Goal: Check status: Check status

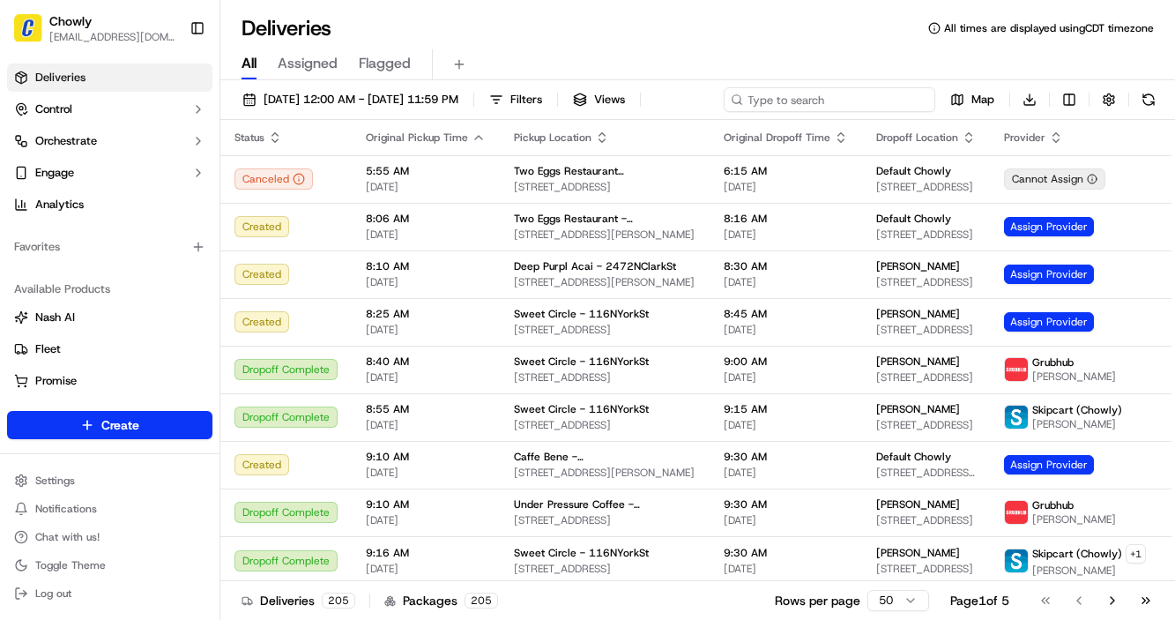
click at [819, 101] on input at bounding box center [830, 99] width 212 height 25
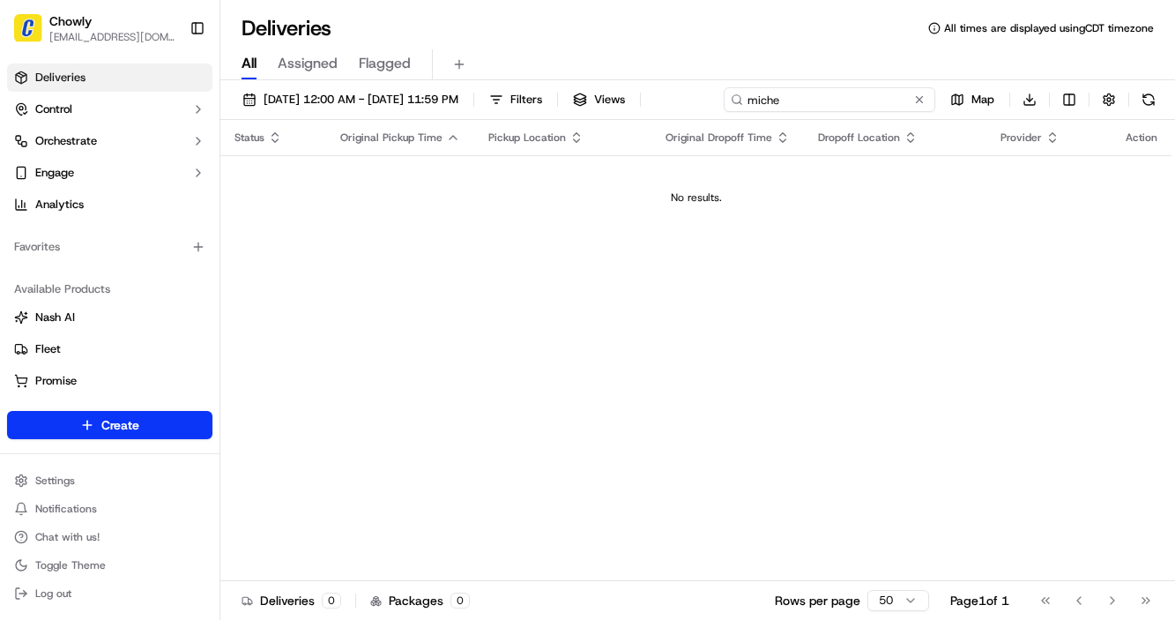
click at [810, 107] on input "miche" at bounding box center [830, 99] width 212 height 25
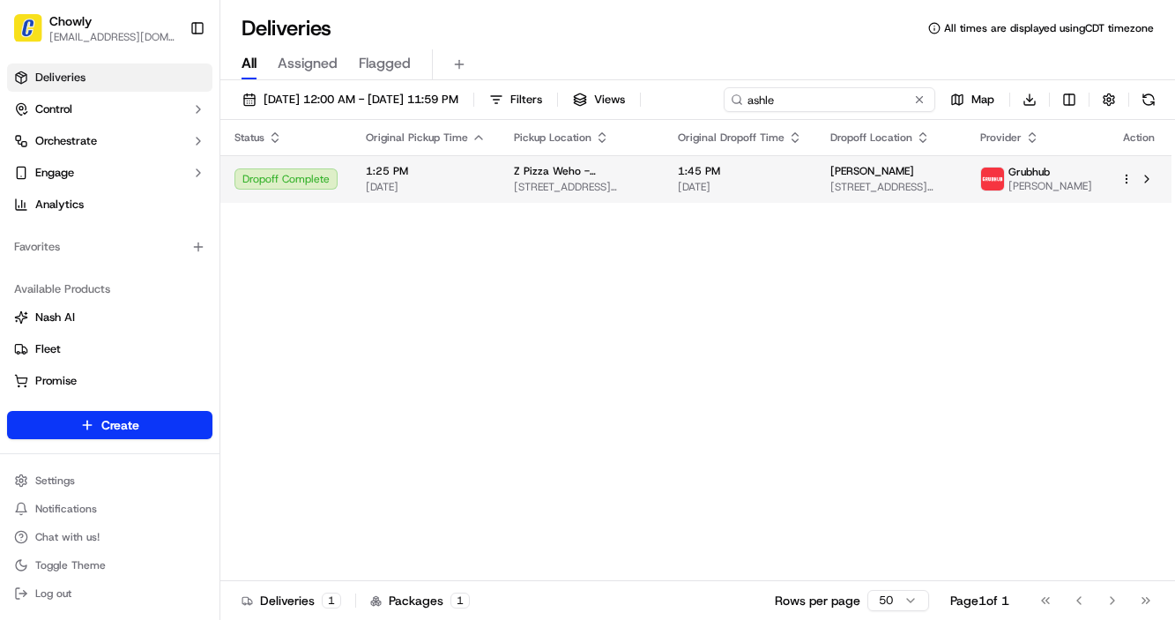
type input "ashle"
click at [654, 197] on td "Z Pizza Weho - 8943SantaMonicaBlvd 8943 Santa Monica Blvd, West Hollywood, CA 9…" at bounding box center [582, 179] width 164 height 48
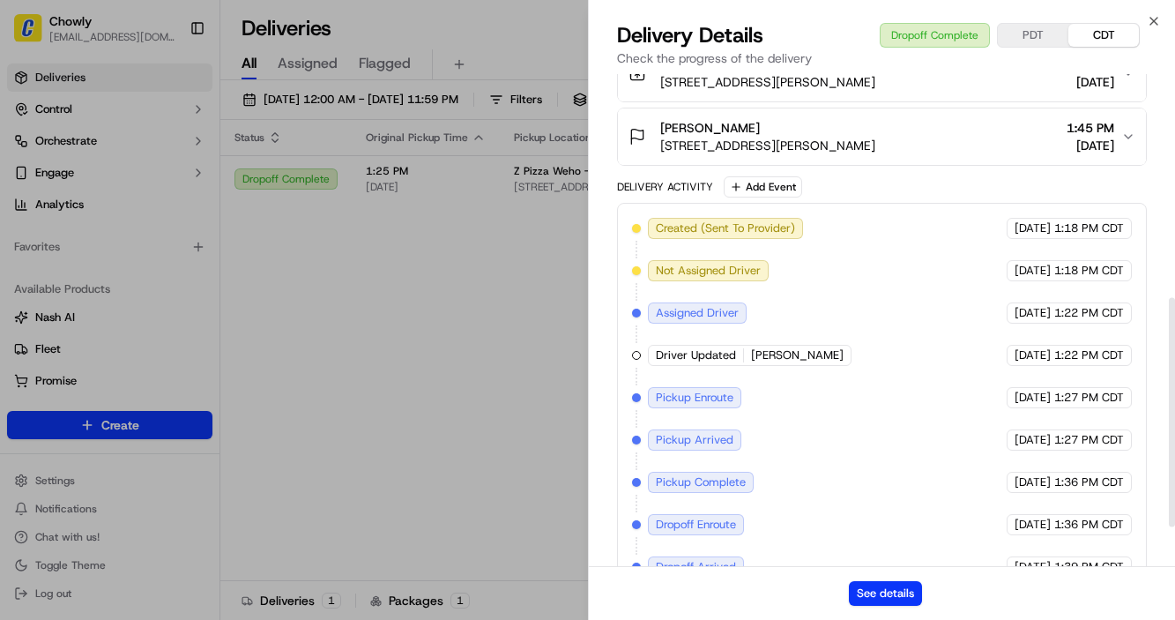
scroll to position [475, 0]
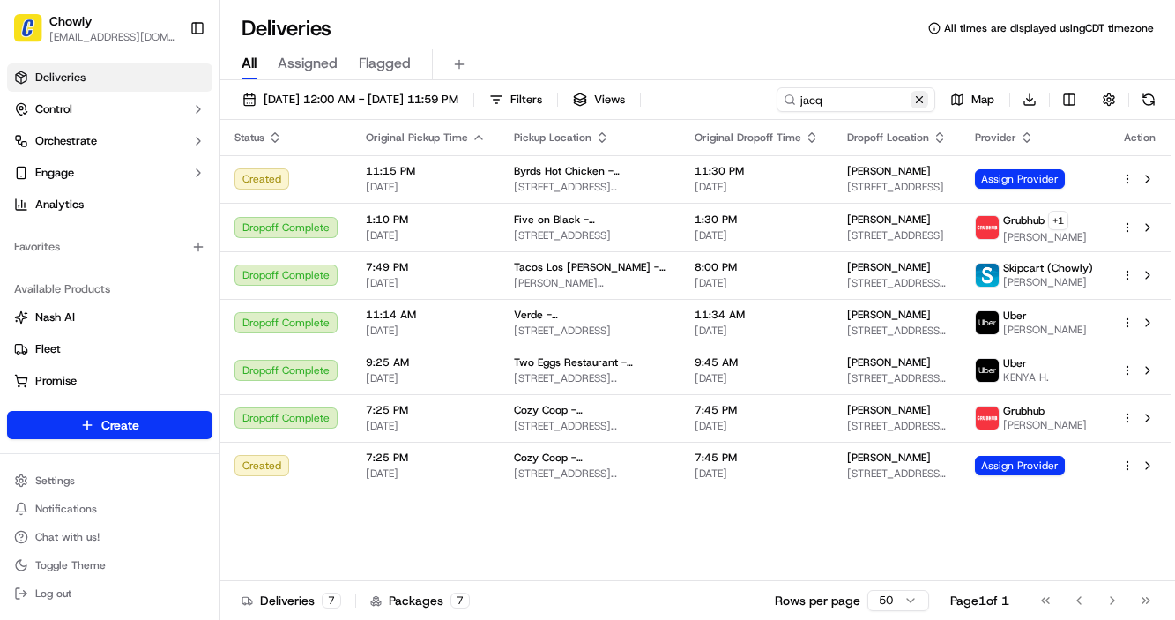
click at [922, 98] on button at bounding box center [920, 100] width 18 height 18
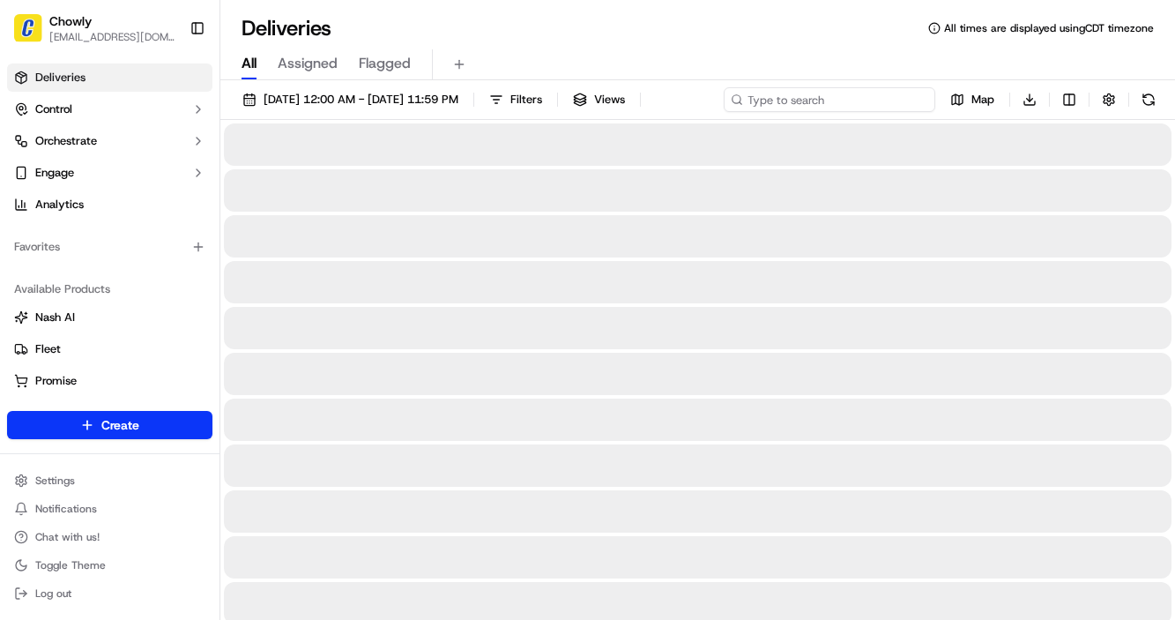
click at [834, 103] on input at bounding box center [830, 99] width 212 height 25
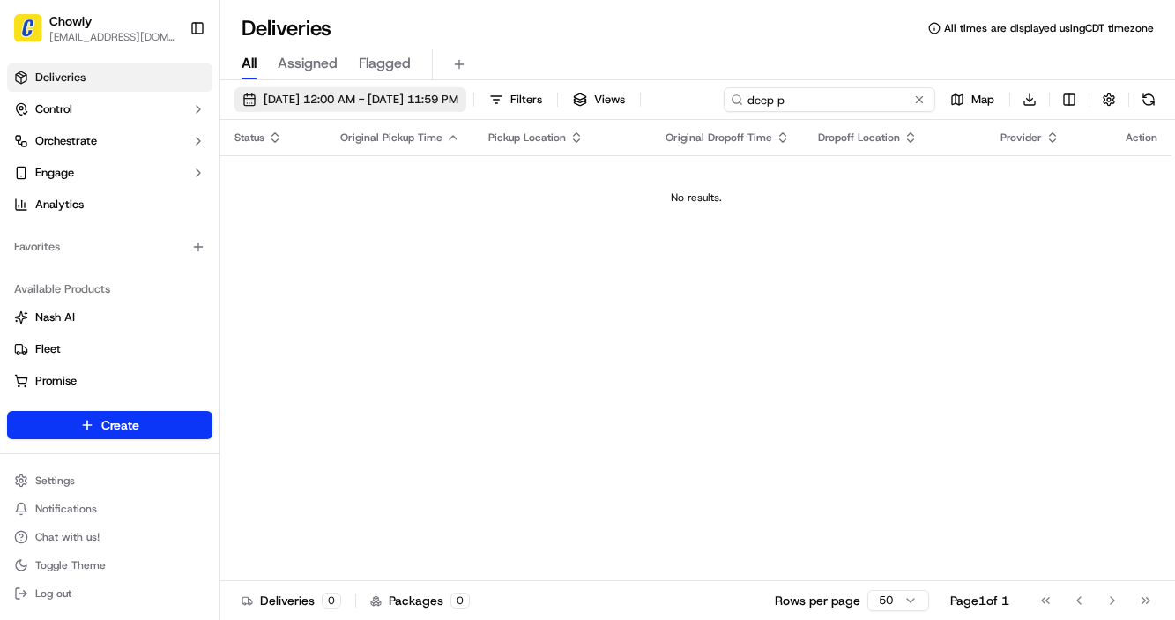
type input "deep p"
click at [353, 94] on span "06/01/2025 12:00 AM - 07/01/2025 11:59 PM" at bounding box center [361, 100] width 195 height 16
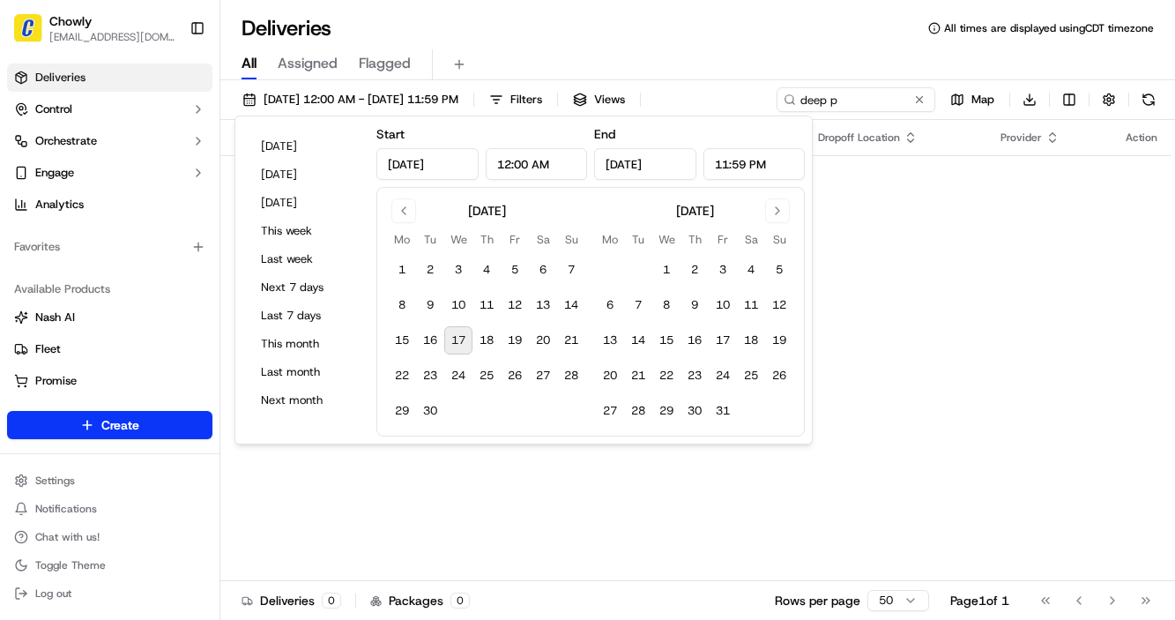
click at [459, 339] on button "17" at bounding box center [458, 340] width 28 height 28
type input "Sep 17, 2025"
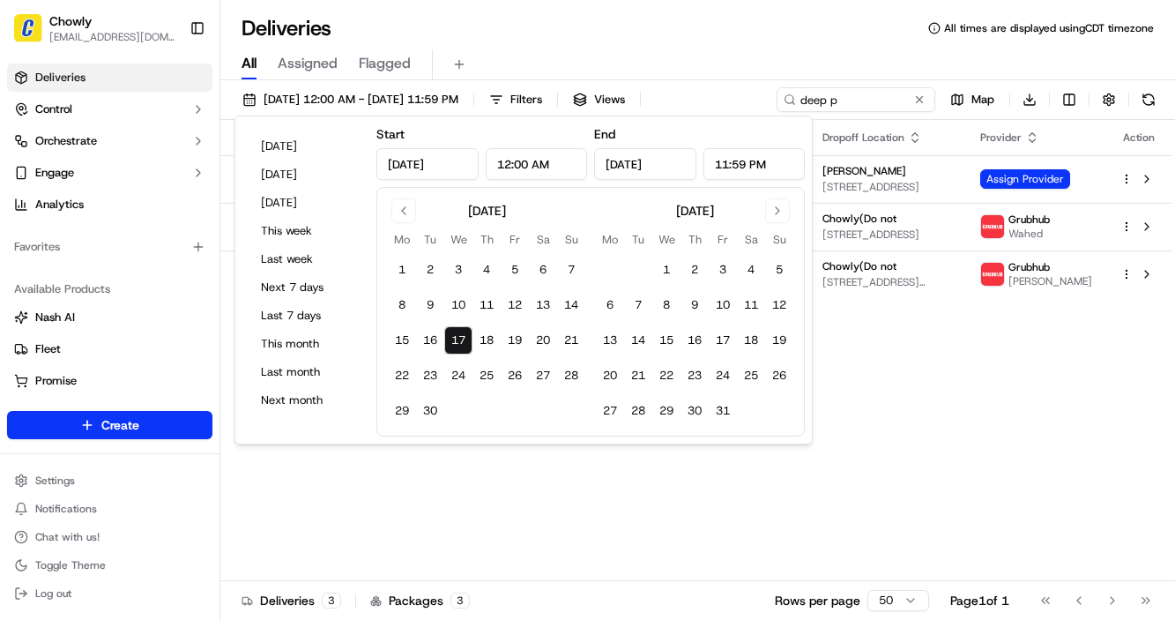
click at [452, 342] on button "17" at bounding box center [458, 340] width 28 height 28
click at [456, 461] on div "Status Original Pickup Time Pickup Location Original Dropoff Time Dropoff Locat…" at bounding box center [695, 350] width 951 height 461
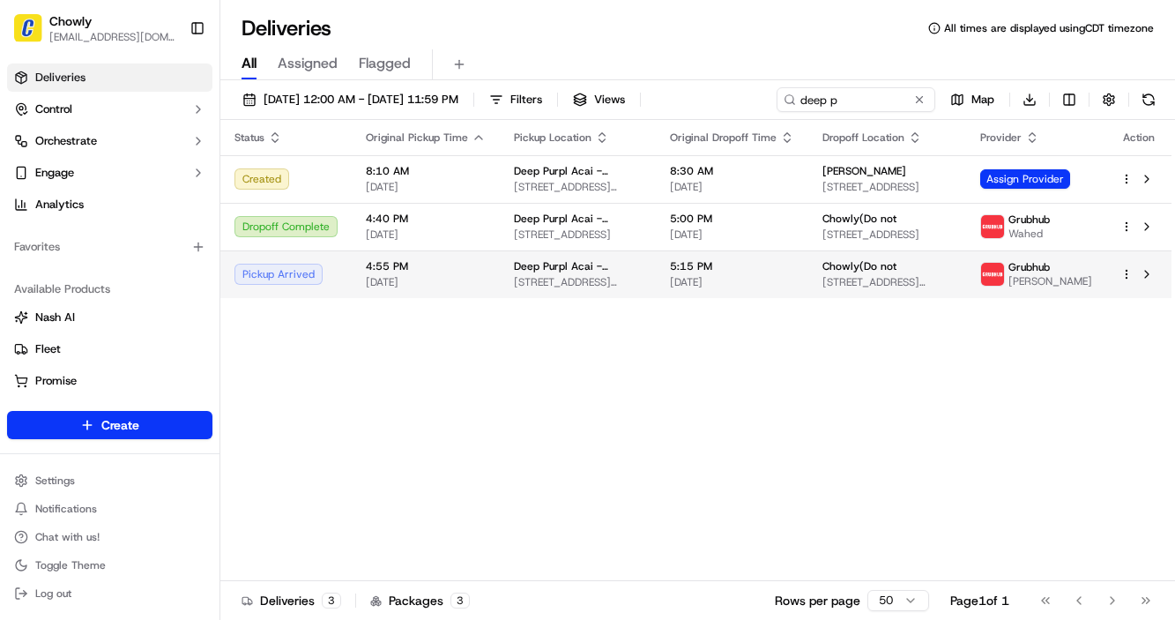
click at [559, 279] on span "[STREET_ADDRESS][PERSON_NAME]" at bounding box center [578, 282] width 128 height 14
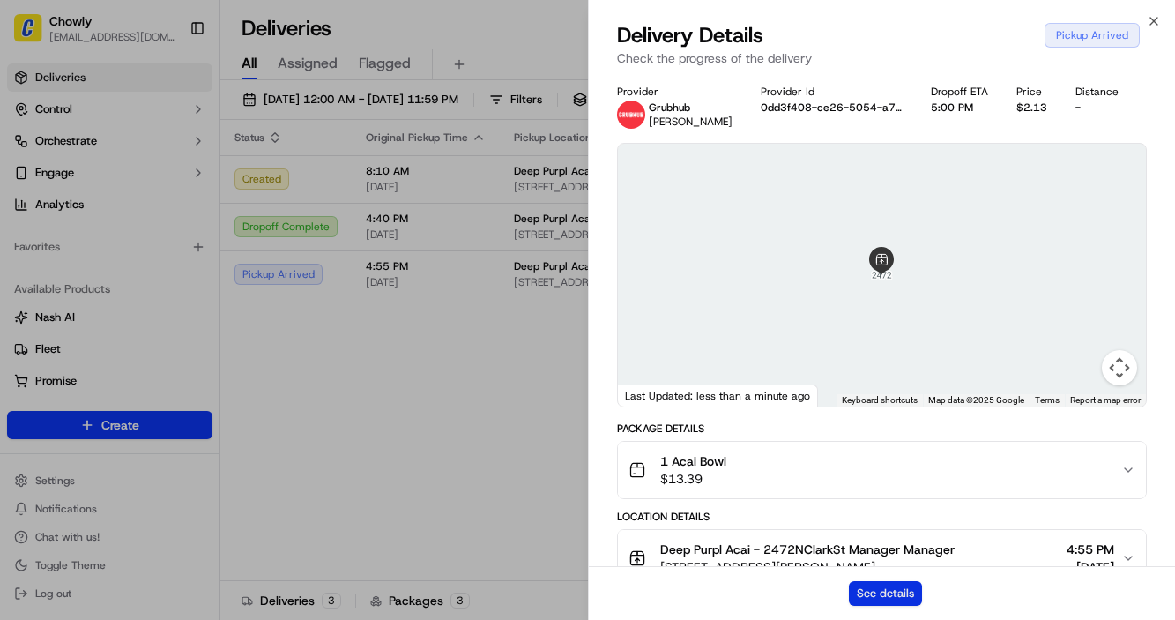
click at [903, 590] on button "See details" at bounding box center [885, 593] width 73 height 25
click at [1153, 32] on div "Delivery Details Pickup Arrived Check the progress of the delivery" at bounding box center [882, 47] width 587 height 53
click at [1151, 23] on icon "button" at bounding box center [1153, 21] width 7 height 7
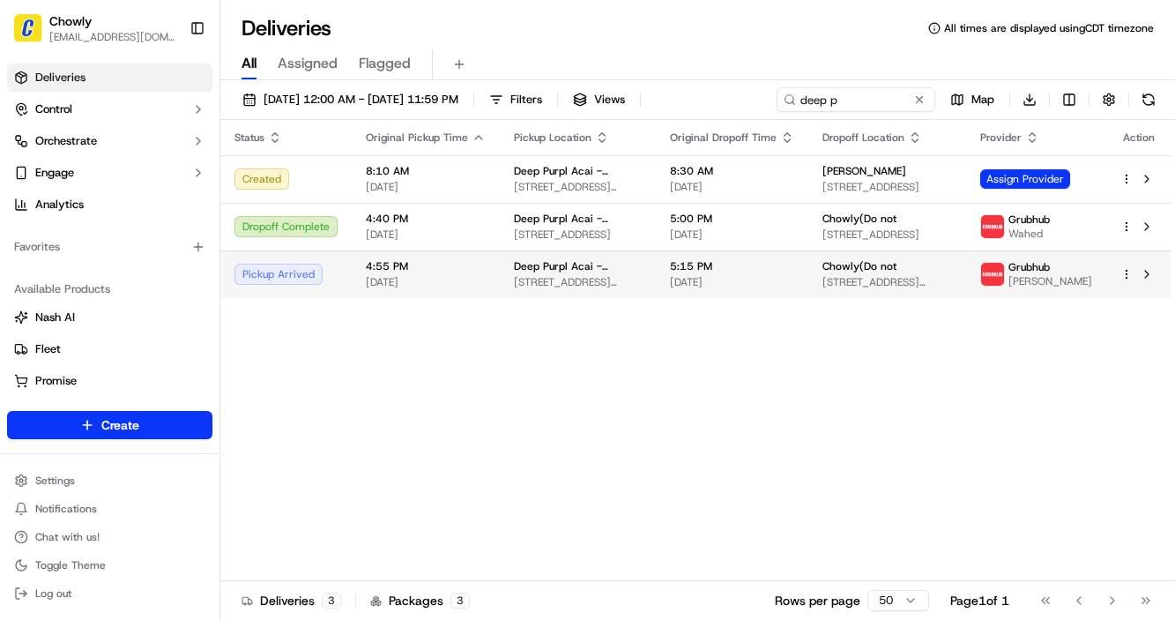
click at [482, 273] on td "4:55 PM 09/17/2025" at bounding box center [426, 274] width 148 height 48
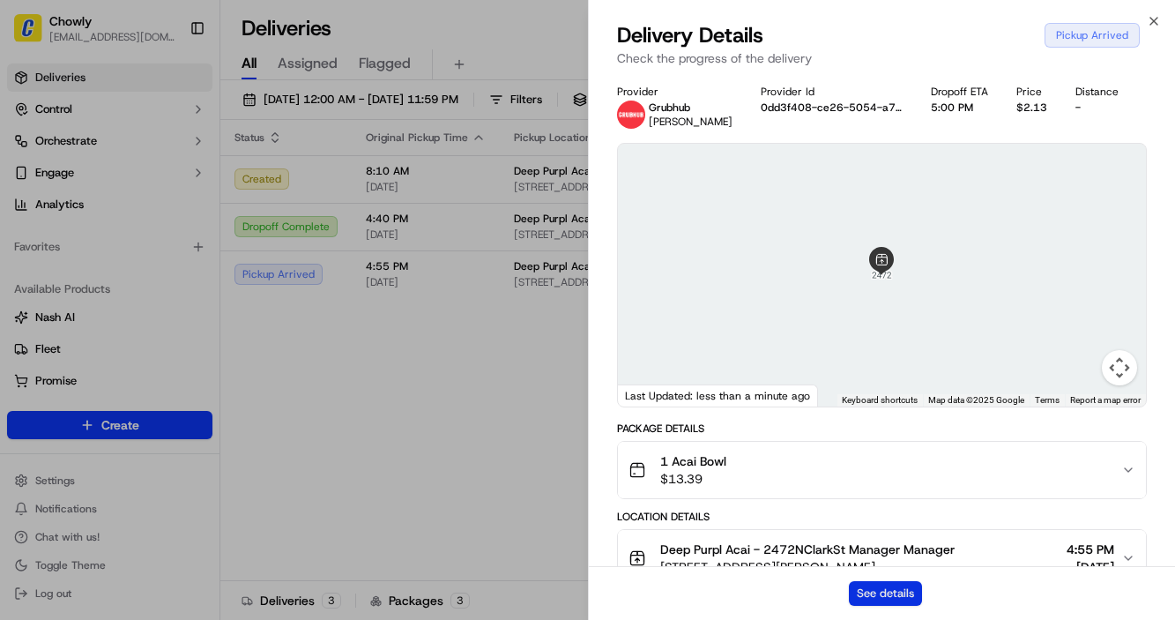
click at [909, 593] on button "See details" at bounding box center [885, 593] width 73 height 25
click at [1159, 18] on icon "button" at bounding box center [1154, 21] width 14 height 14
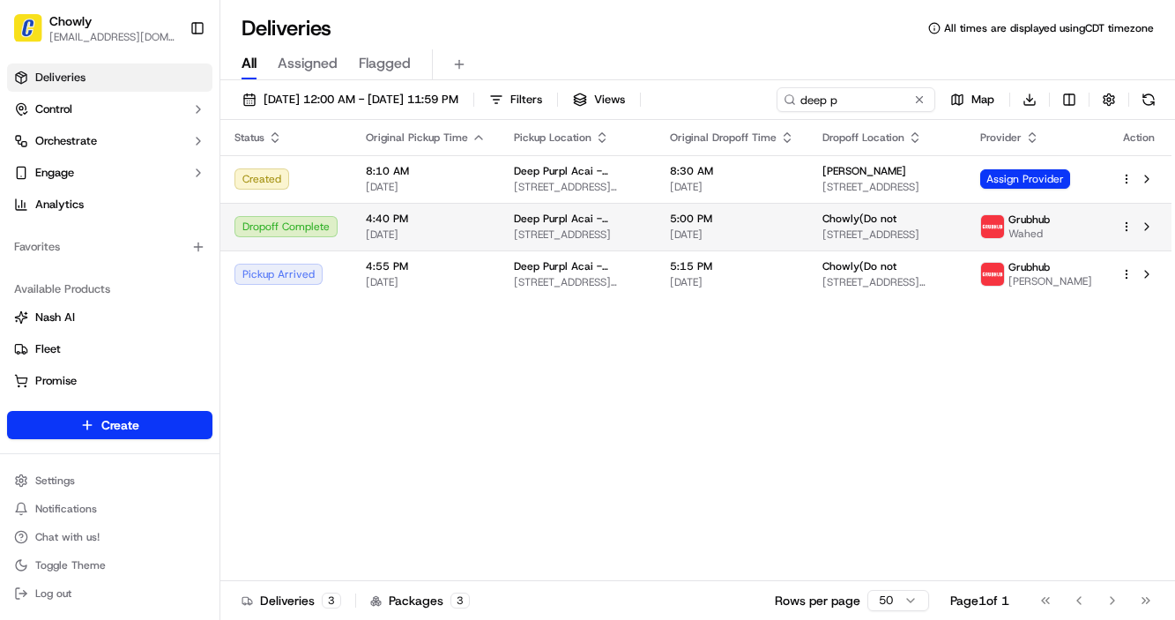
click at [372, 226] on div "4:40 PM 09/17/2025" at bounding box center [426, 227] width 120 height 30
click at [481, 225] on span "4:40 PM" at bounding box center [426, 219] width 120 height 14
click at [870, 214] on span "Chowly(Do not" at bounding box center [860, 219] width 74 height 14
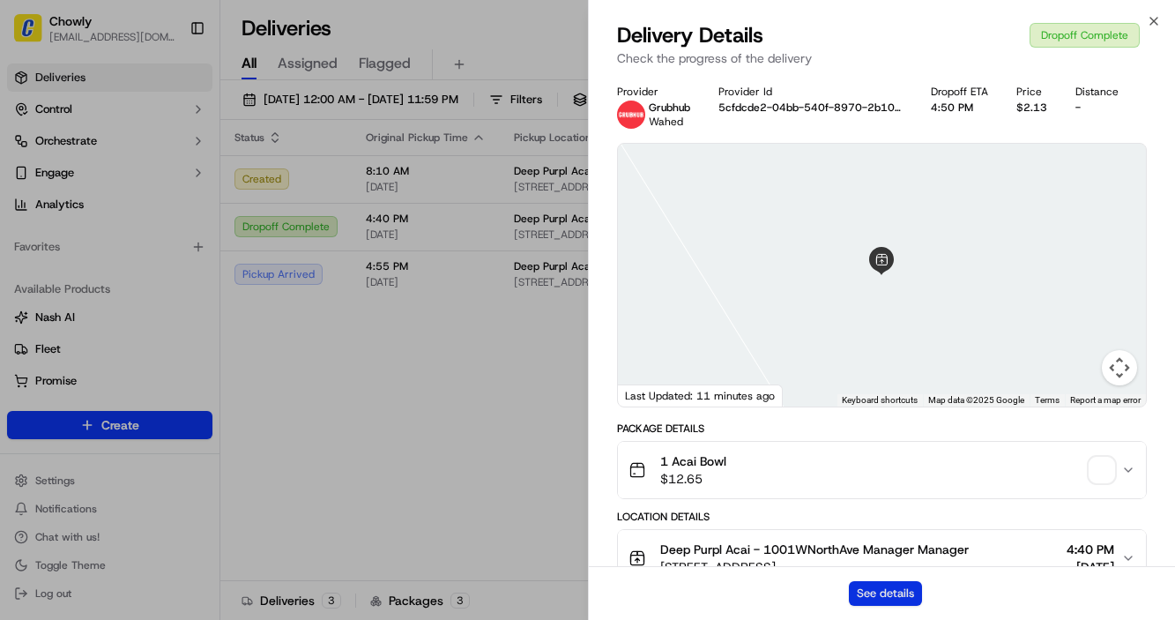
click at [876, 587] on button "See details" at bounding box center [885, 593] width 73 height 25
click at [1154, 16] on icon "button" at bounding box center [1154, 21] width 14 height 14
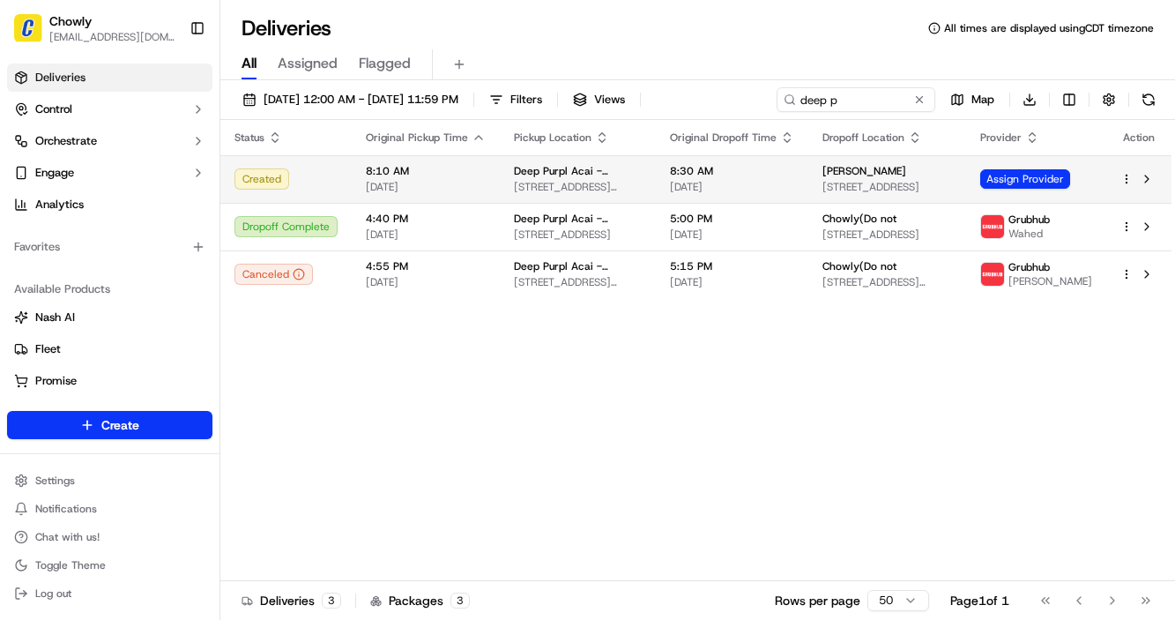
click at [392, 177] on span "8:10 AM" at bounding box center [426, 171] width 120 height 14
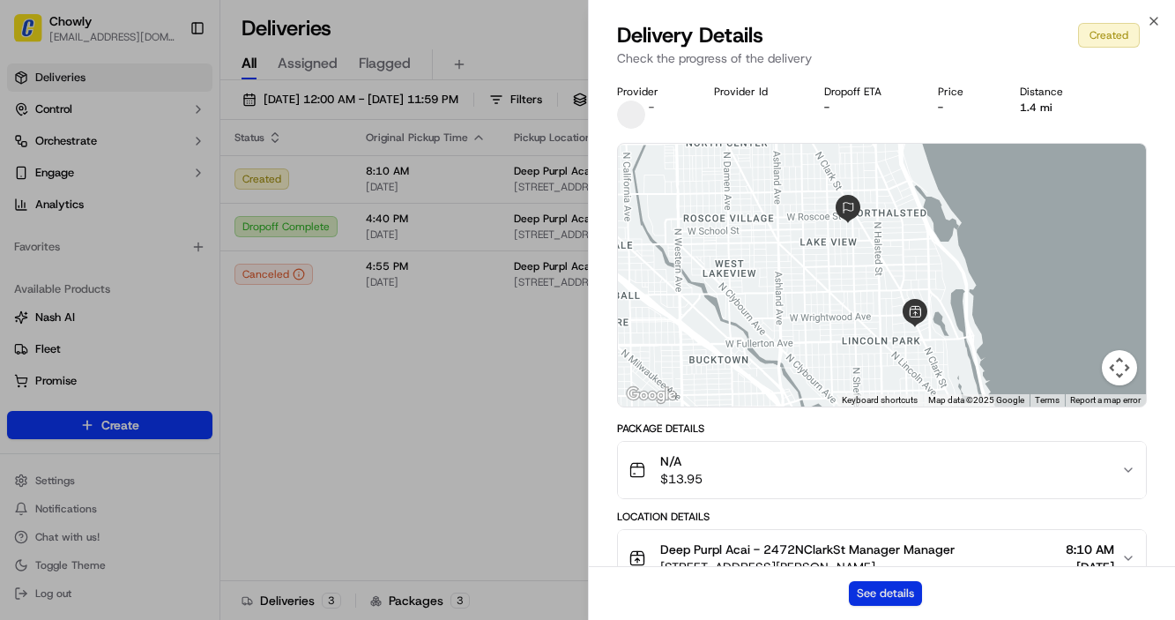
click at [900, 588] on button "See details" at bounding box center [885, 593] width 73 height 25
click at [1153, 20] on icon "button" at bounding box center [1153, 21] width 7 height 7
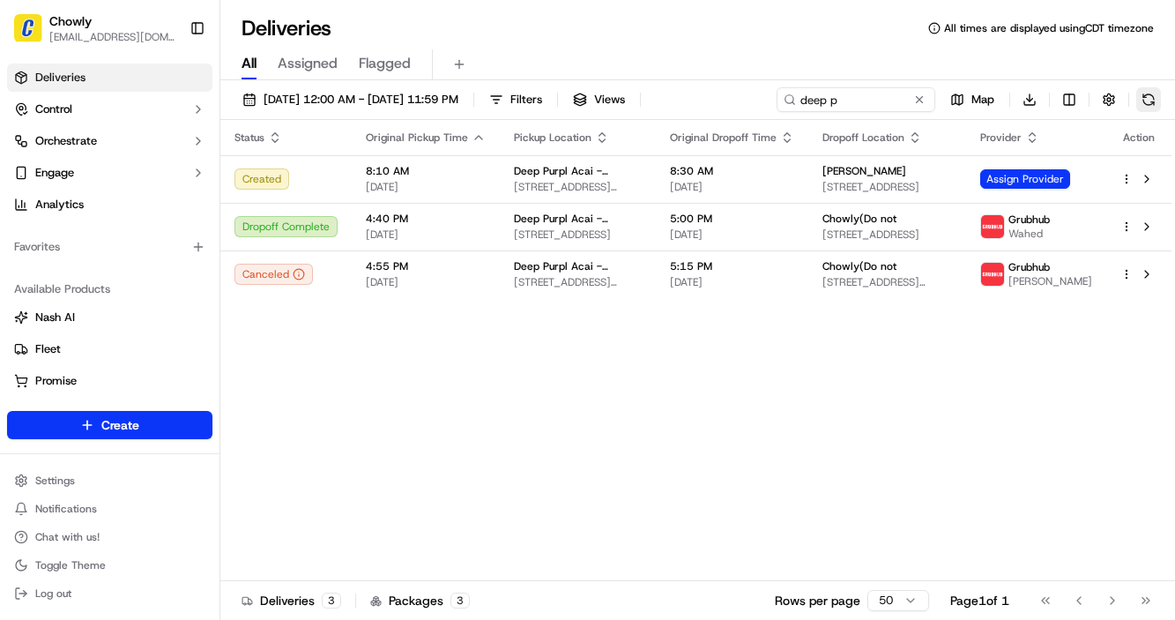
click at [1154, 98] on button at bounding box center [1148, 99] width 25 height 25
click at [1145, 100] on button at bounding box center [1148, 99] width 25 height 25
click at [1140, 99] on button at bounding box center [1148, 99] width 25 height 25
click at [1134, 103] on div "deep p Map Download" at bounding box center [969, 99] width 384 height 25
click at [1152, 101] on button at bounding box center [1148, 99] width 25 height 25
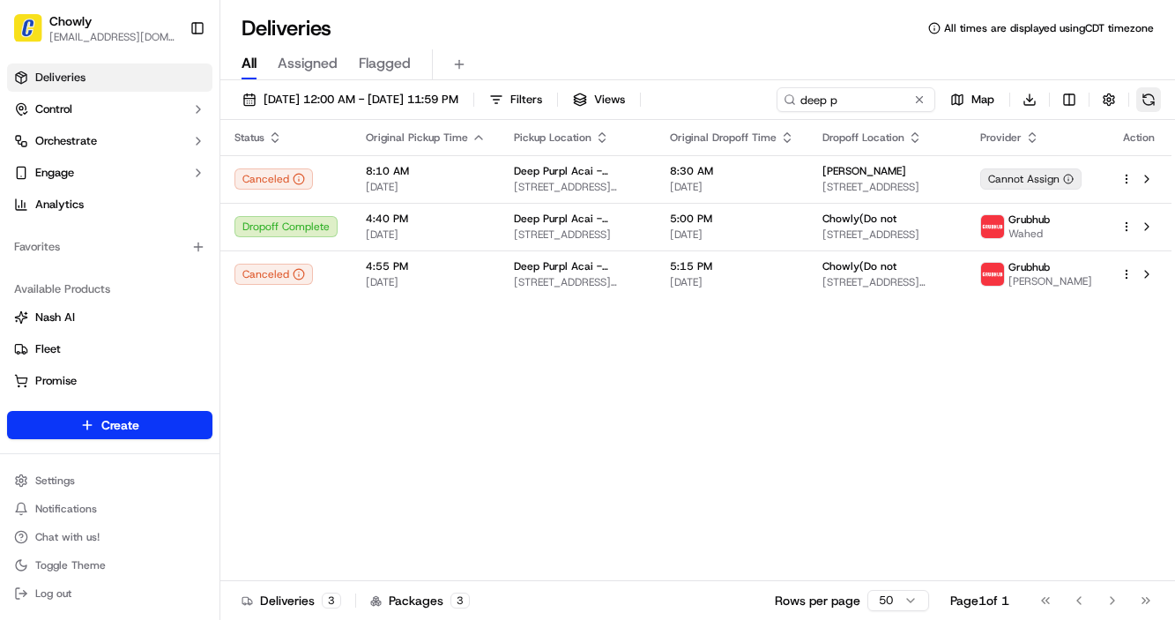
click at [1140, 102] on button at bounding box center [1148, 99] width 25 height 25
click at [1141, 101] on button at bounding box center [1148, 99] width 25 height 25
click at [1144, 95] on button at bounding box center [1148, 99] width 25 height 25
click at [1151, 101] on button at bounding box center [1148, 99] width 25 height 25
click at [1154, 96] on button at bounding box center [1148, 99] width 25 height 25
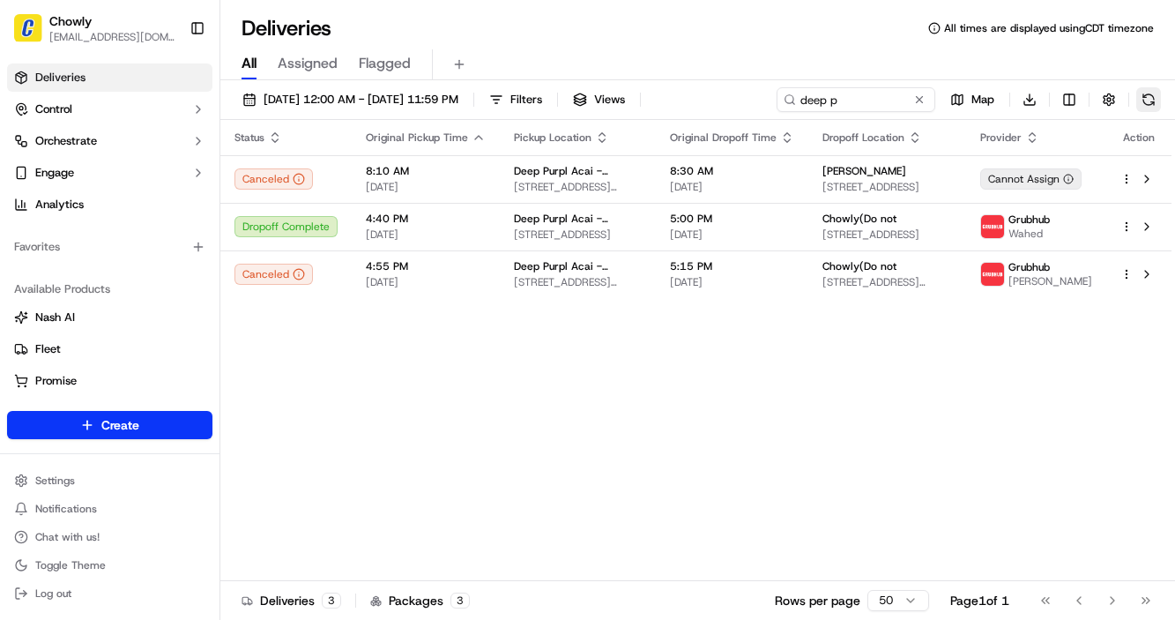
click at [1150, 100] on button at bounding box center [1148, 99] width 25 height 25
click at [1151, 102] on button at bounding box center [1148, 99] width 25 height 25
click at [1143, 95] on button at bounding box center [1148, 99] width 25 height 25
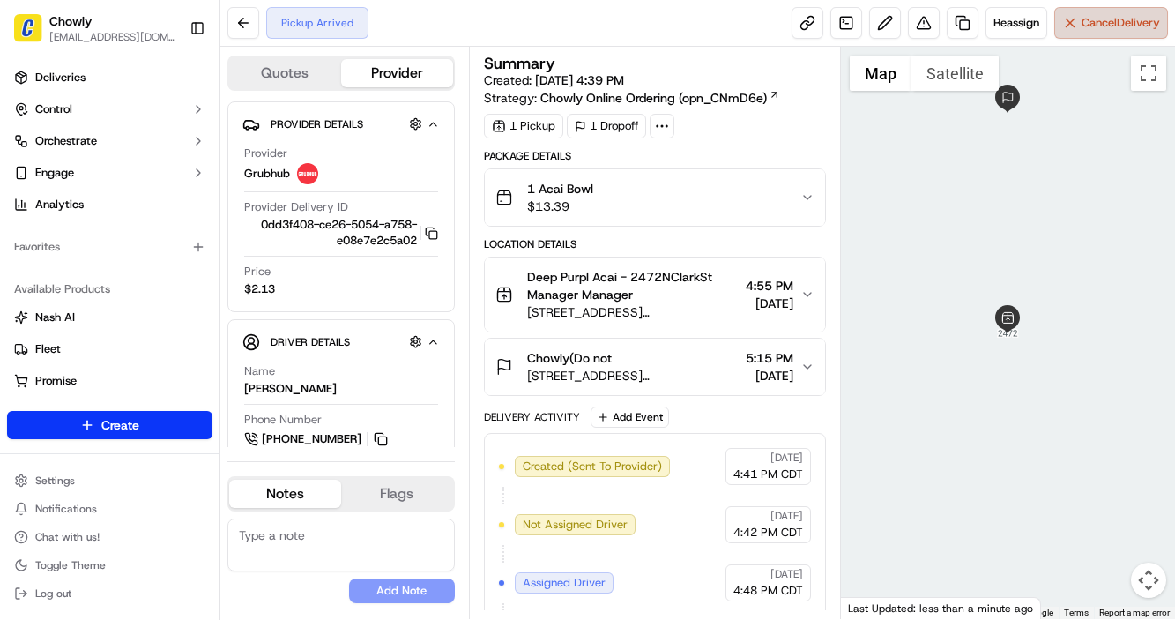
click at [1097, 27] on span "Cancel Delivery" at bounding box center [1121, 23] width 78 height 16
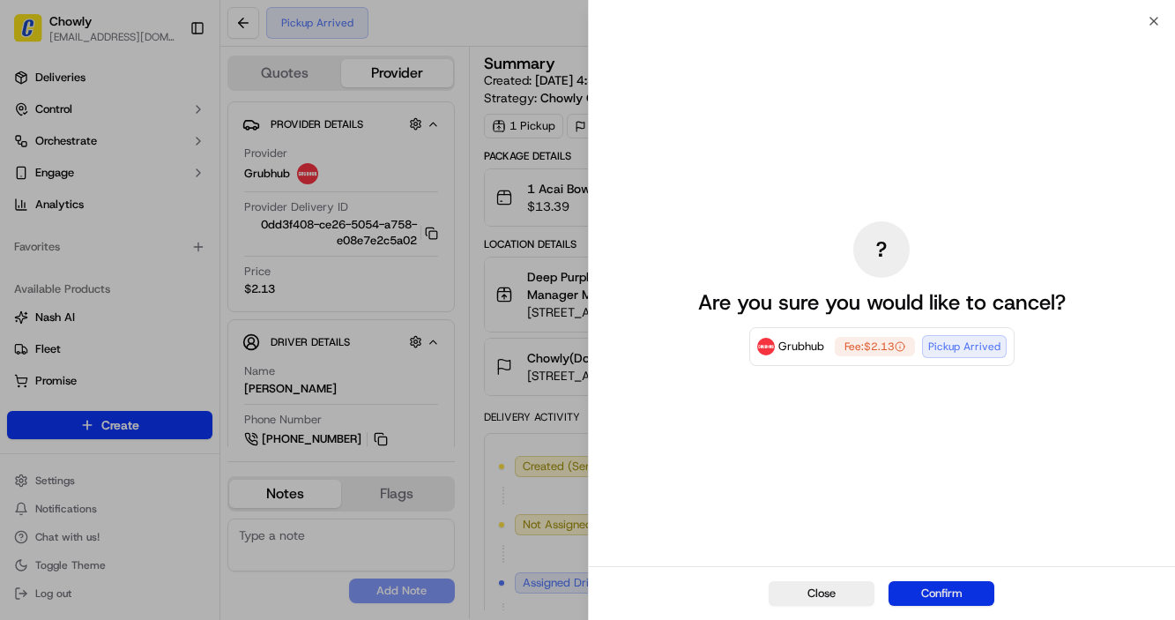
click at [943, 599] on button "Confirm" at bounding box center [942, 593] width 106 height 25
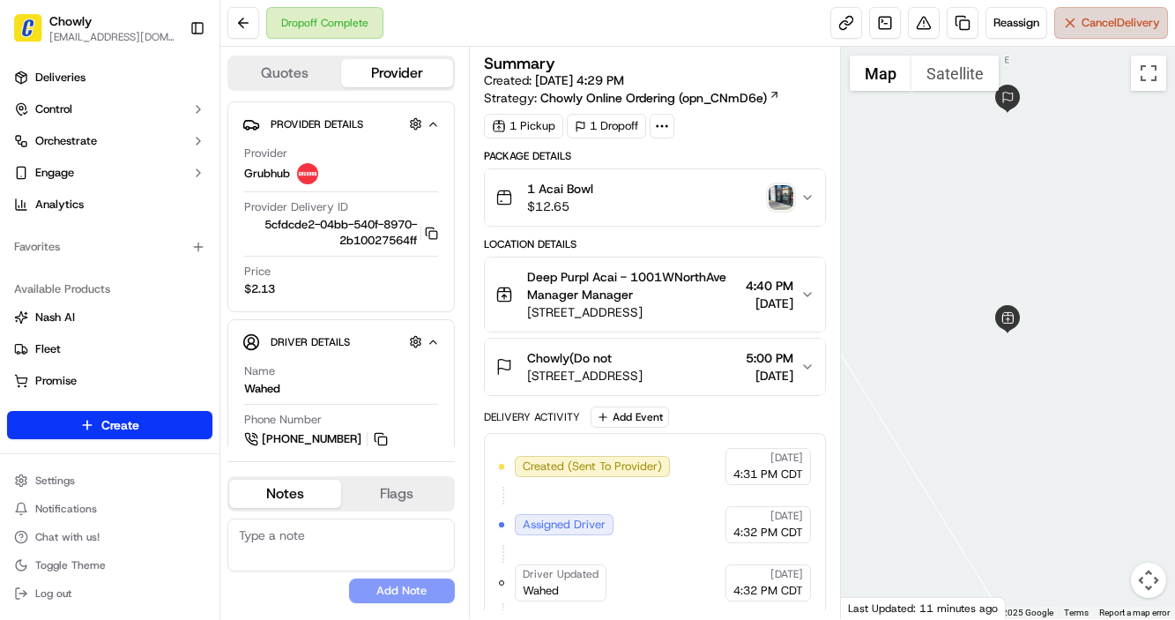
click at [1118, 32] on button "Cancel Delivery" at bounding box center [1111, 23] width 114 height 32
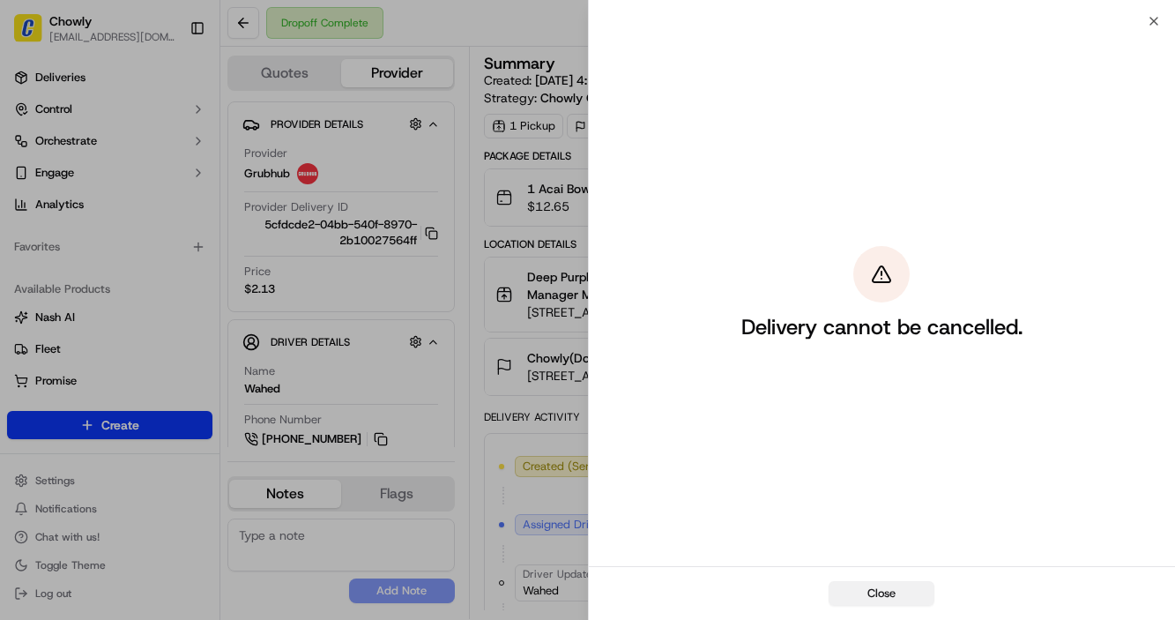
click at [888, 594] on button "Close" at bounding box center [882, 593] width 106 height 25
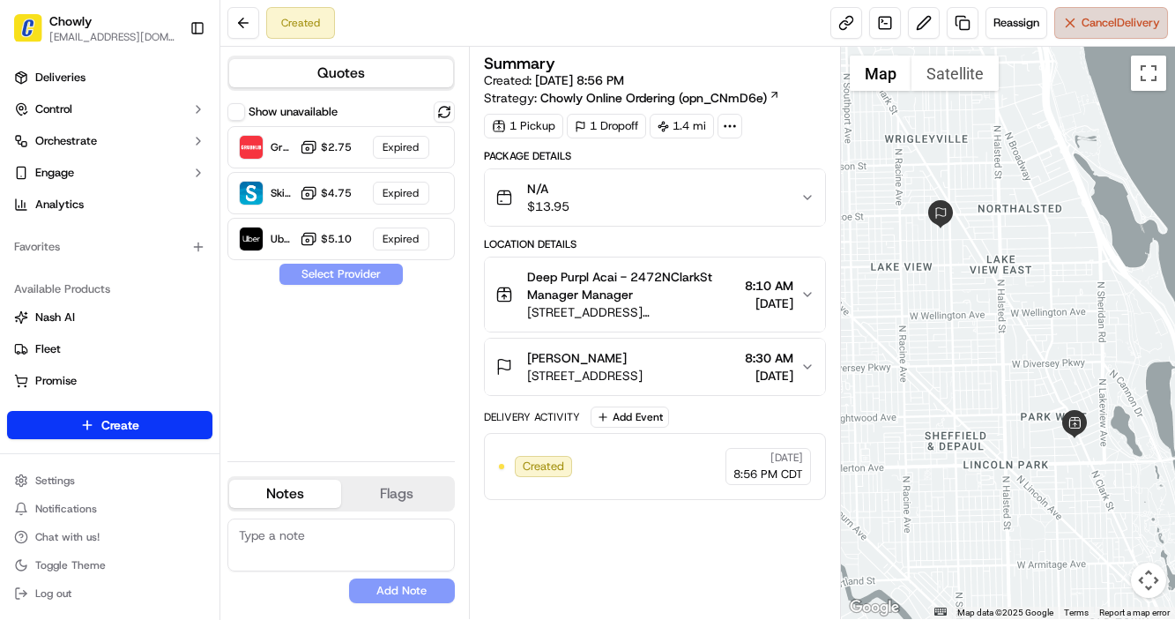
click at [1110, 22] on span "Cancel Delivery" at bounding box center [1121, 23] width 78 height 16
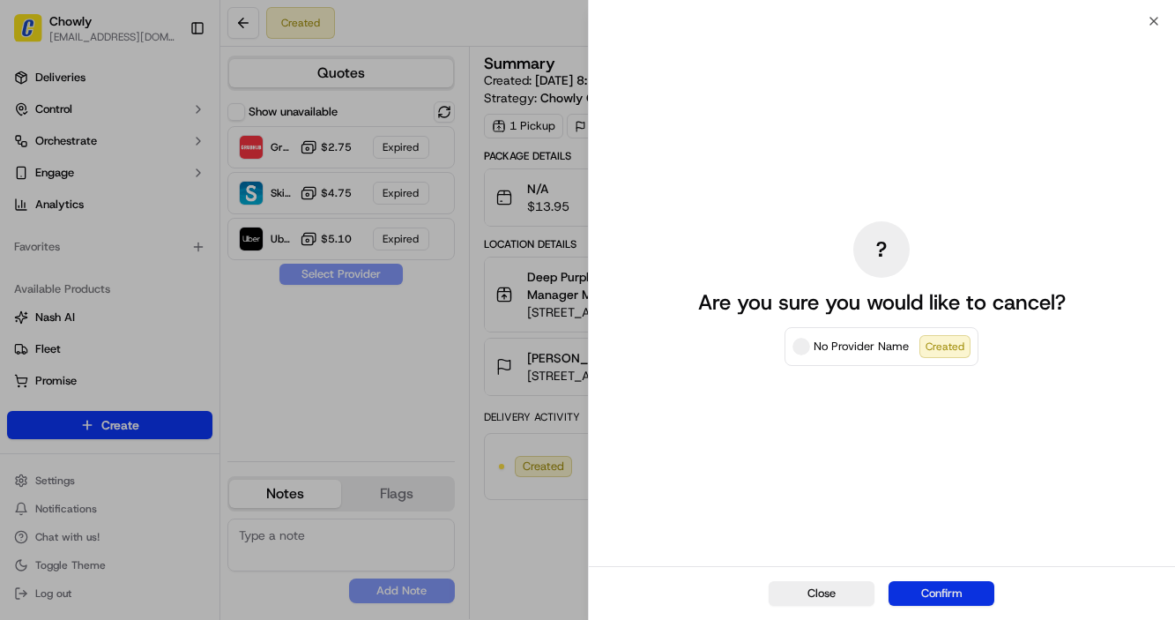
click at [946, 584] on button "Confirm" at bounding box center [942, 593] width 106 height 25
